Goal: Download file/media

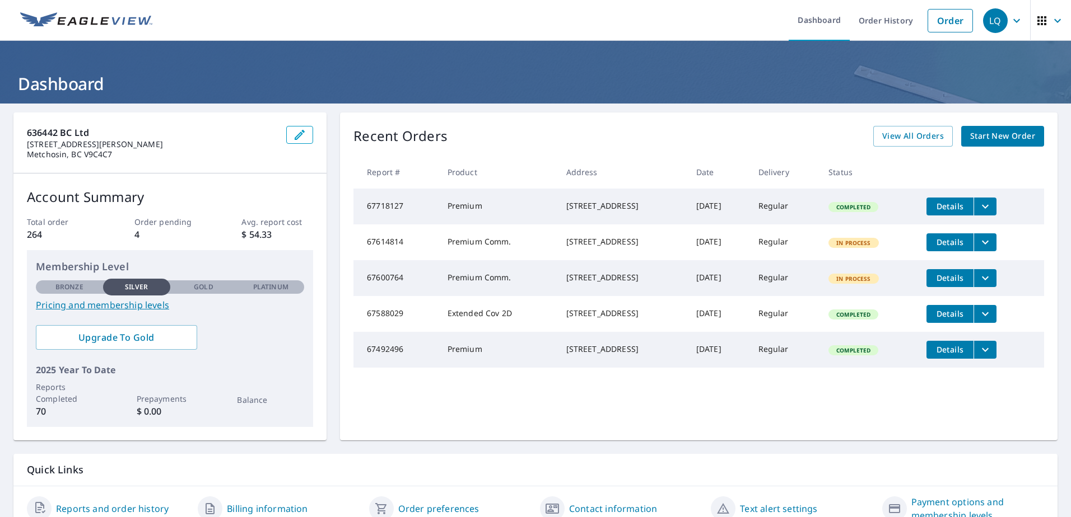
drag, startPoint x: 837, startPoint y: 209, endPoint x: 954, endPoint y: 202, distance: 116.8
click at [820, 209] on td "Regular" at bounding box center [784, 207] width 71 height 36
click at [955, 205] on span "Details" at bounding box center [950, 206] width 34 height 11
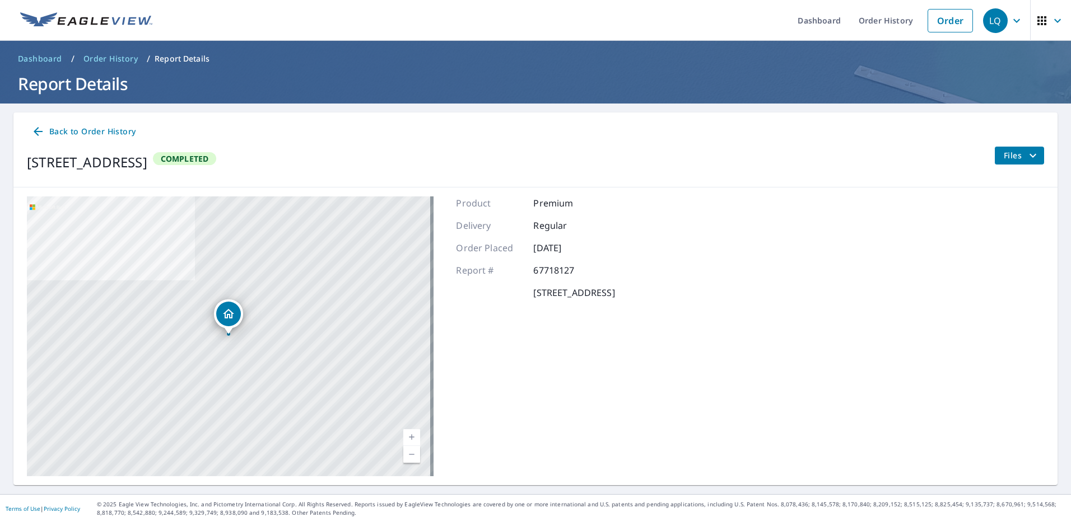
click at [1009, 156] on span "Files" at bounding box center [1022, 155] width 36 height 13
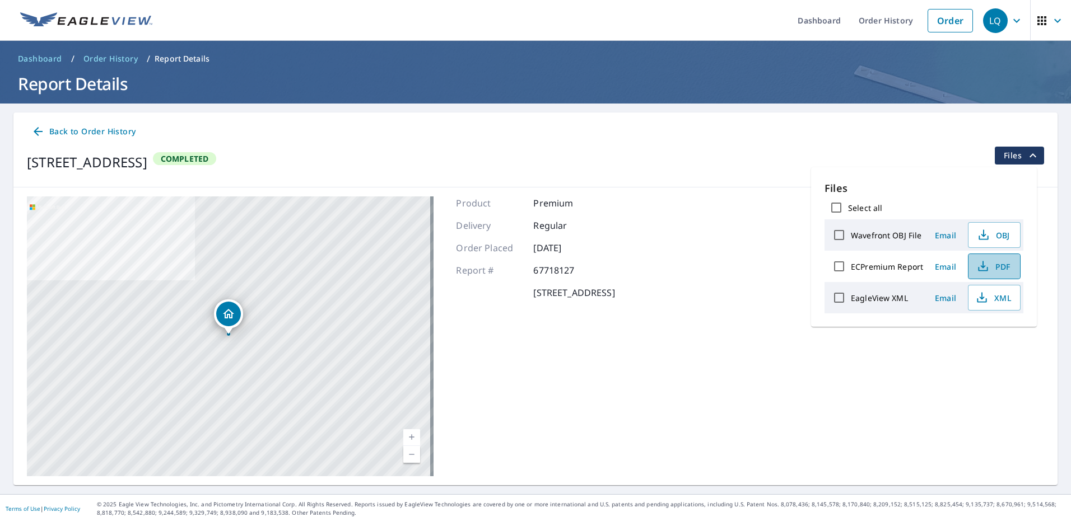
click at [991, 263] on span "PDF" at bounding box center [993, 266] width 36 height 13
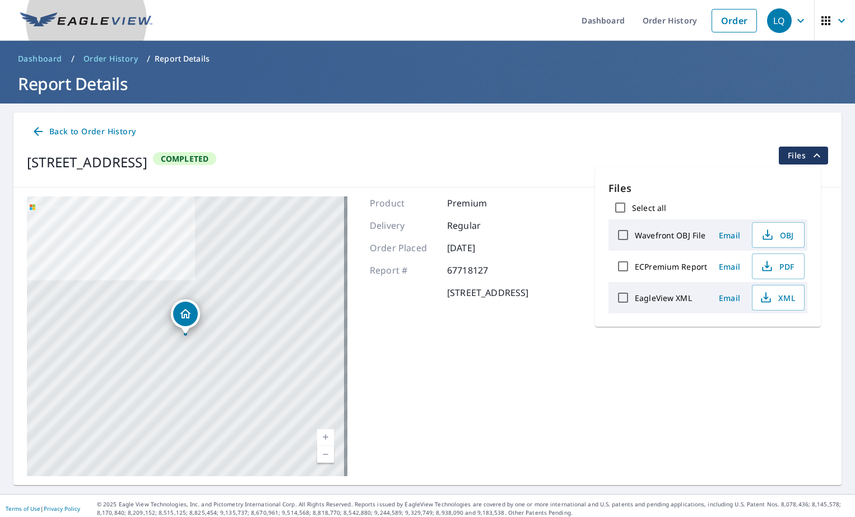
click at [40, 18] on img at bounding box center [86, 20] width 132 height 17
